Goal: Task Accomplishment & Management: Complete application form

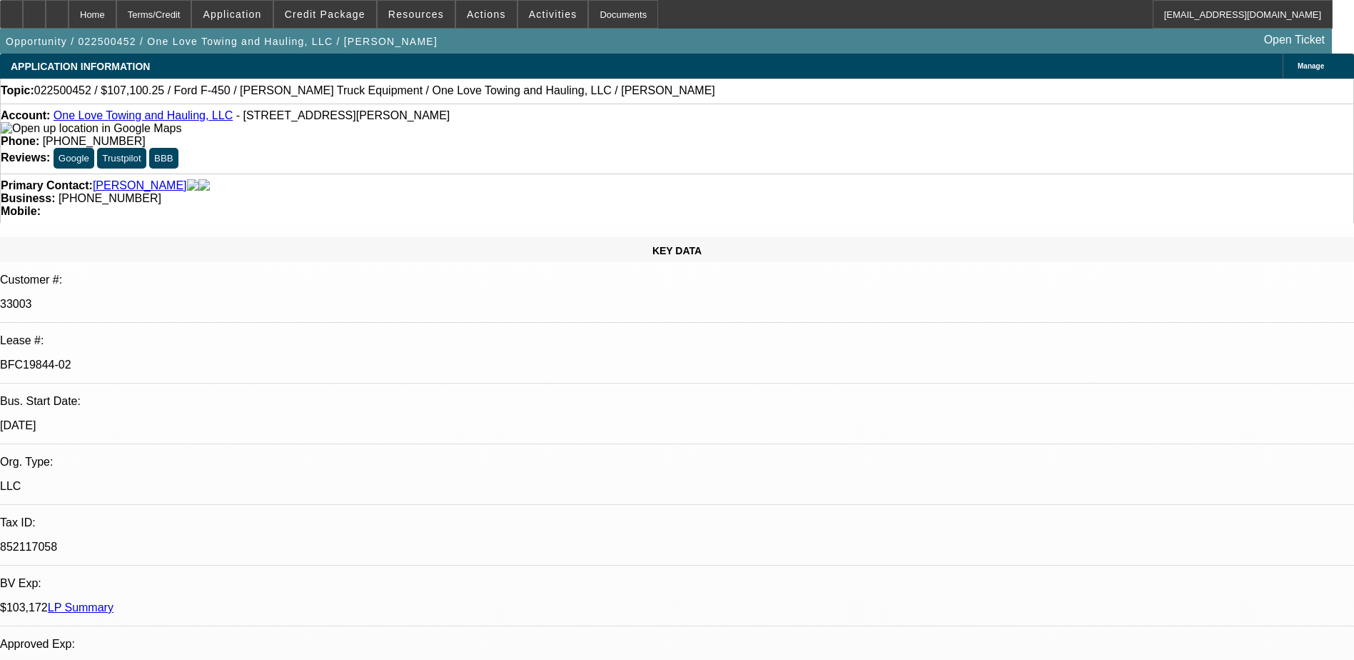
select select "0"
select select "2"
select select "0.15"
select select "16"
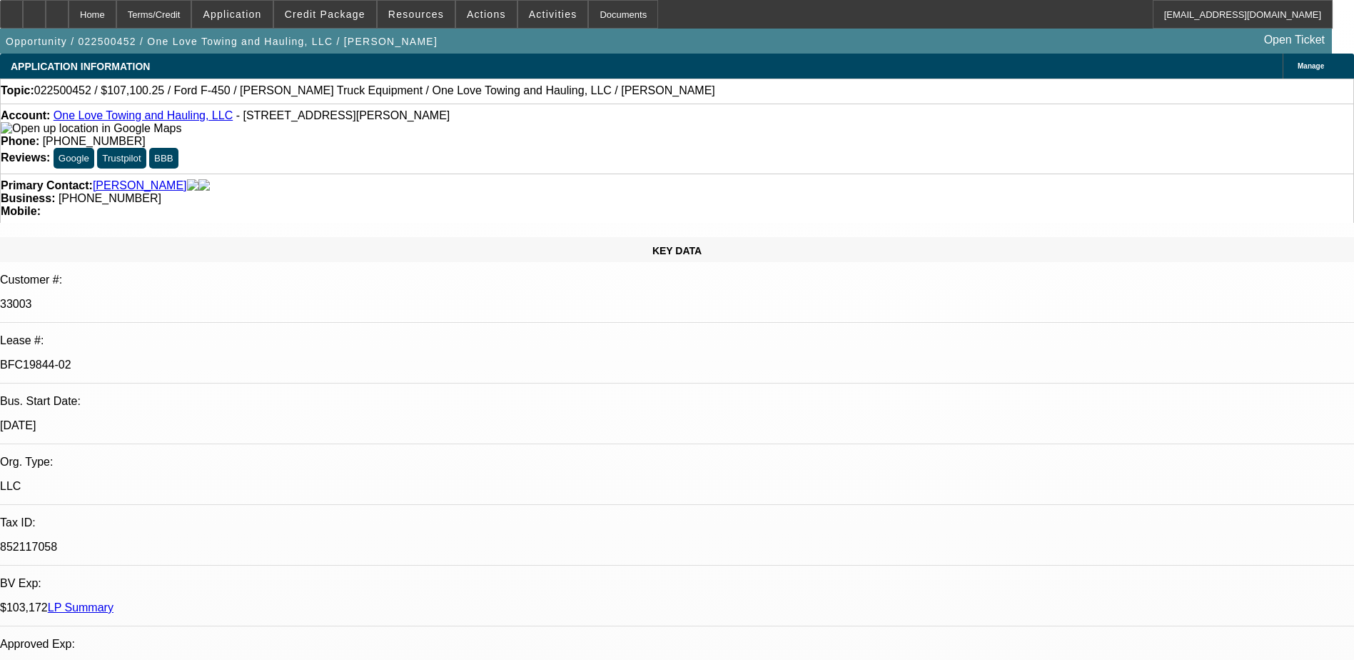
select select "0"
select select "2"
select select "0.15"
select select "16"
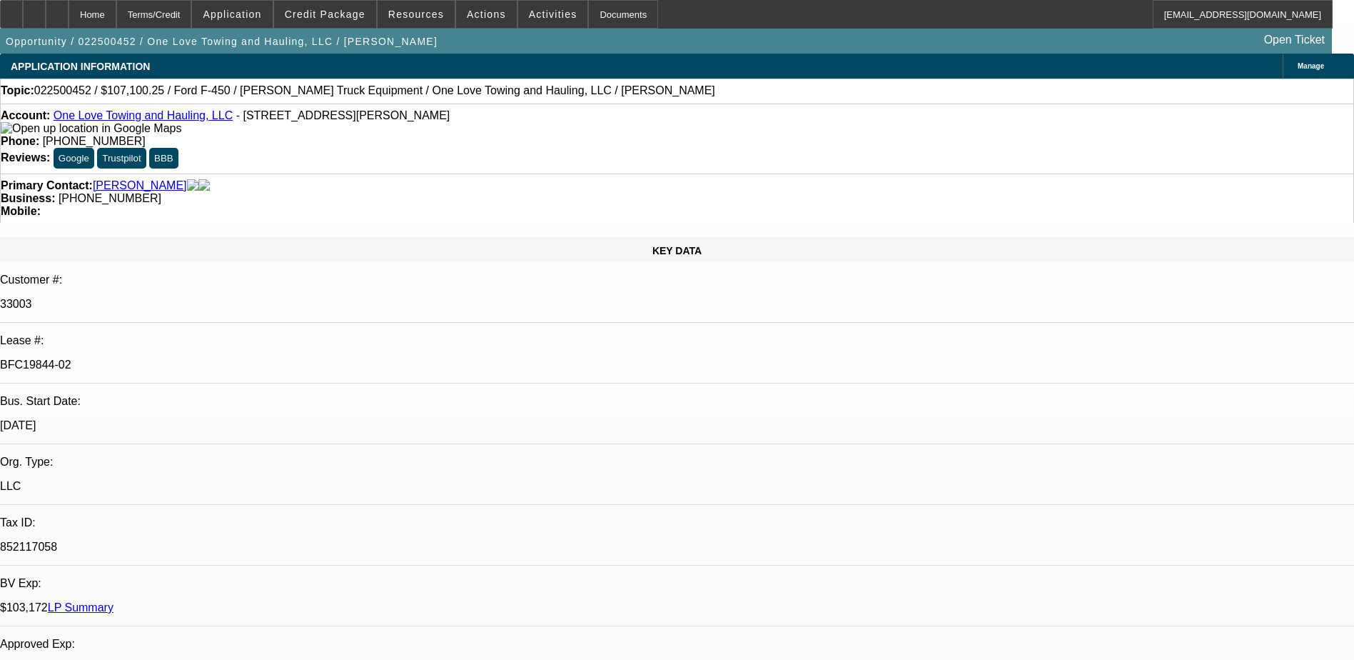
select select "0"
select select "2"
select select "0.15"
select select "16"
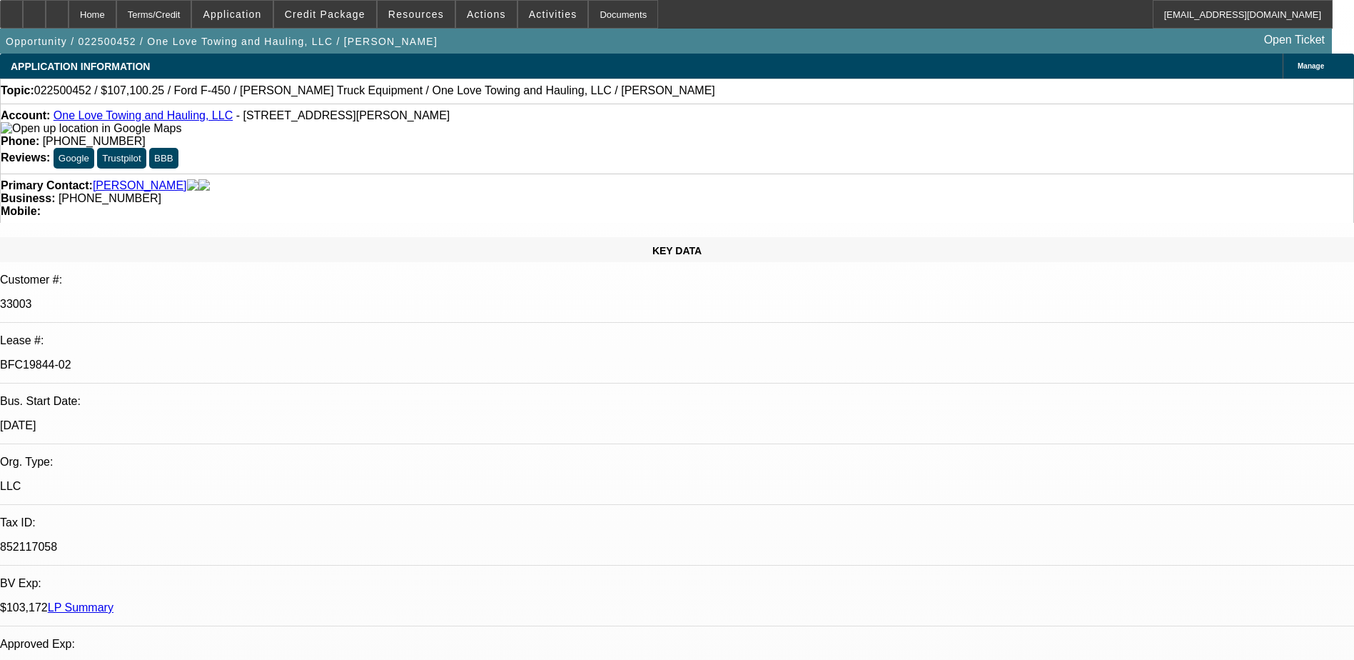
select select "0"
select select "2"
select select "0.15"
select select "16"
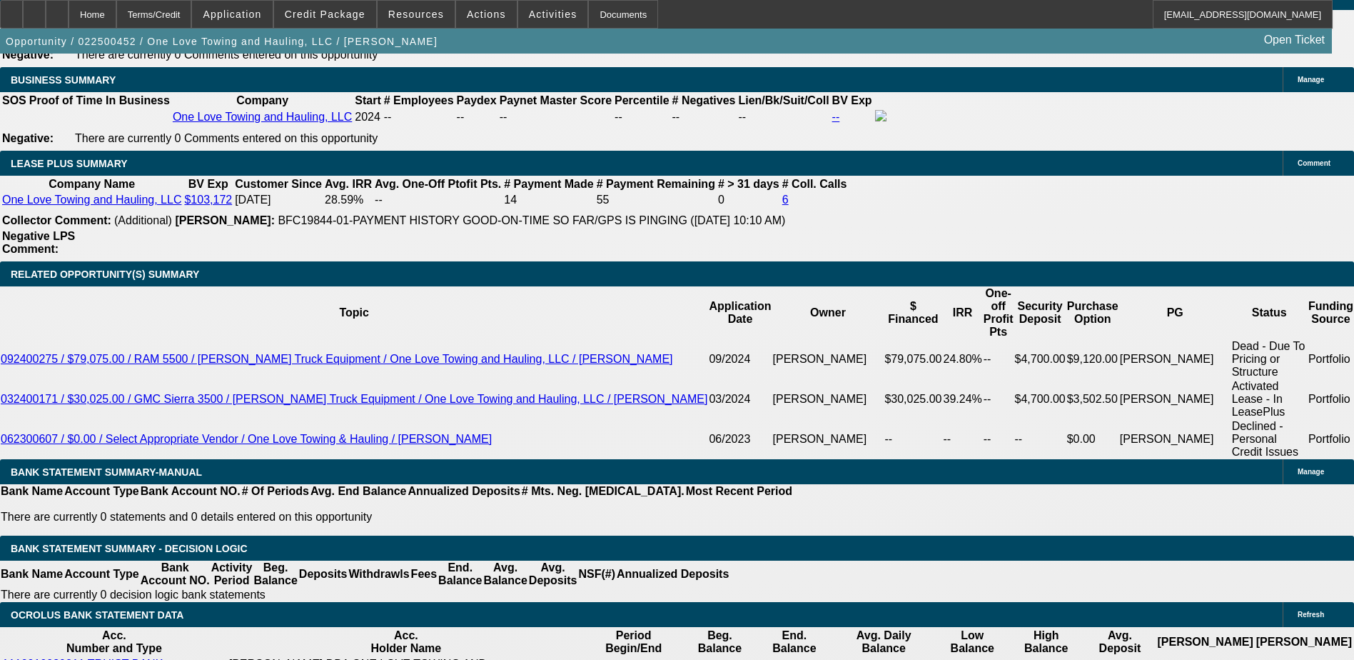
scroll to position [2582, 0]
